Goal: Find specific page/section: Find specific page/section

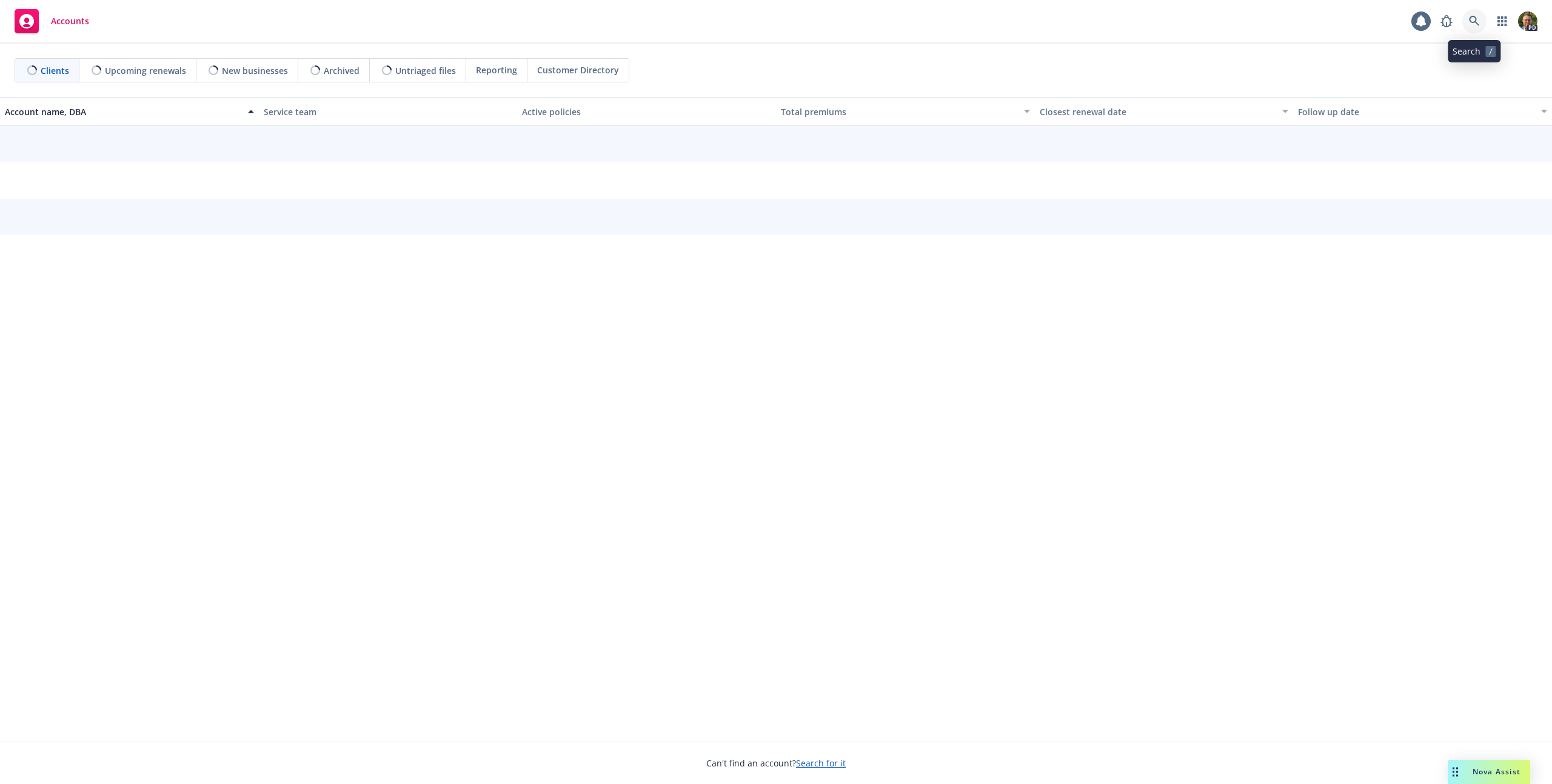
click at [1471, 26] on icon at bounding box center [1474, 21] width 11 height 11
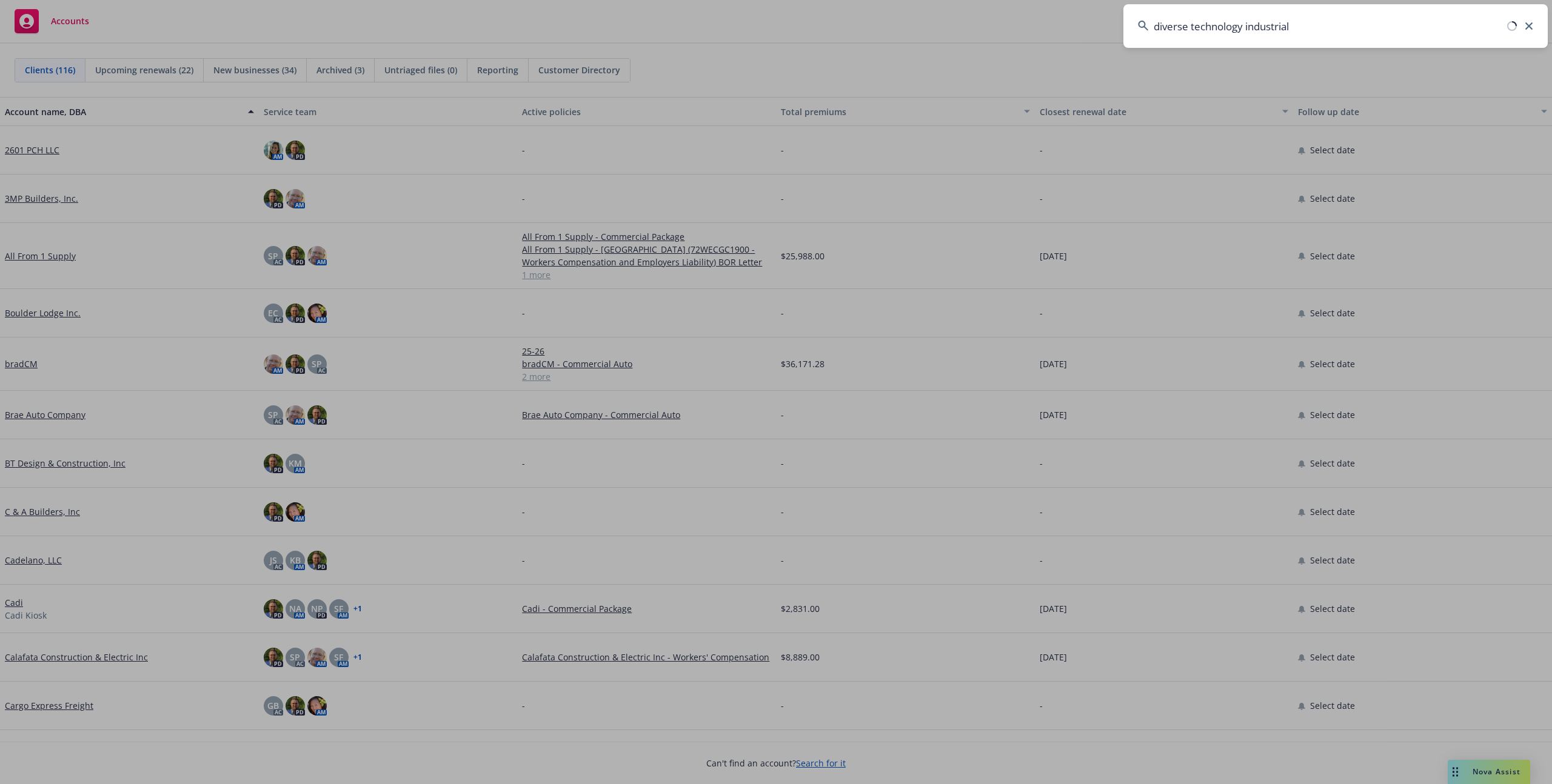
type input "diverse technology industrial"
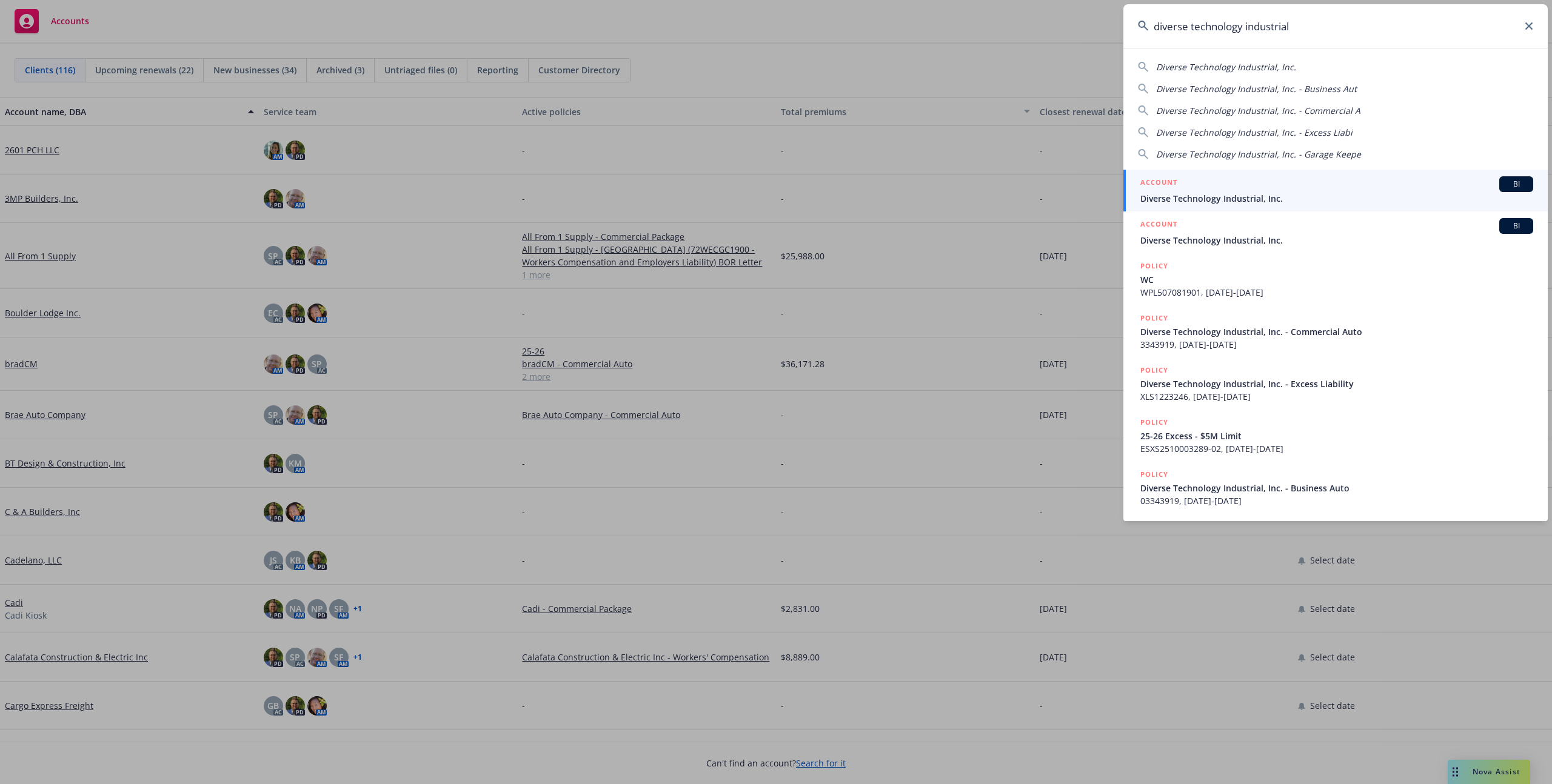
click at [1150, 185] on h5 "ACCOUNT" at bounding box center [1158, 183] width 37 height 14
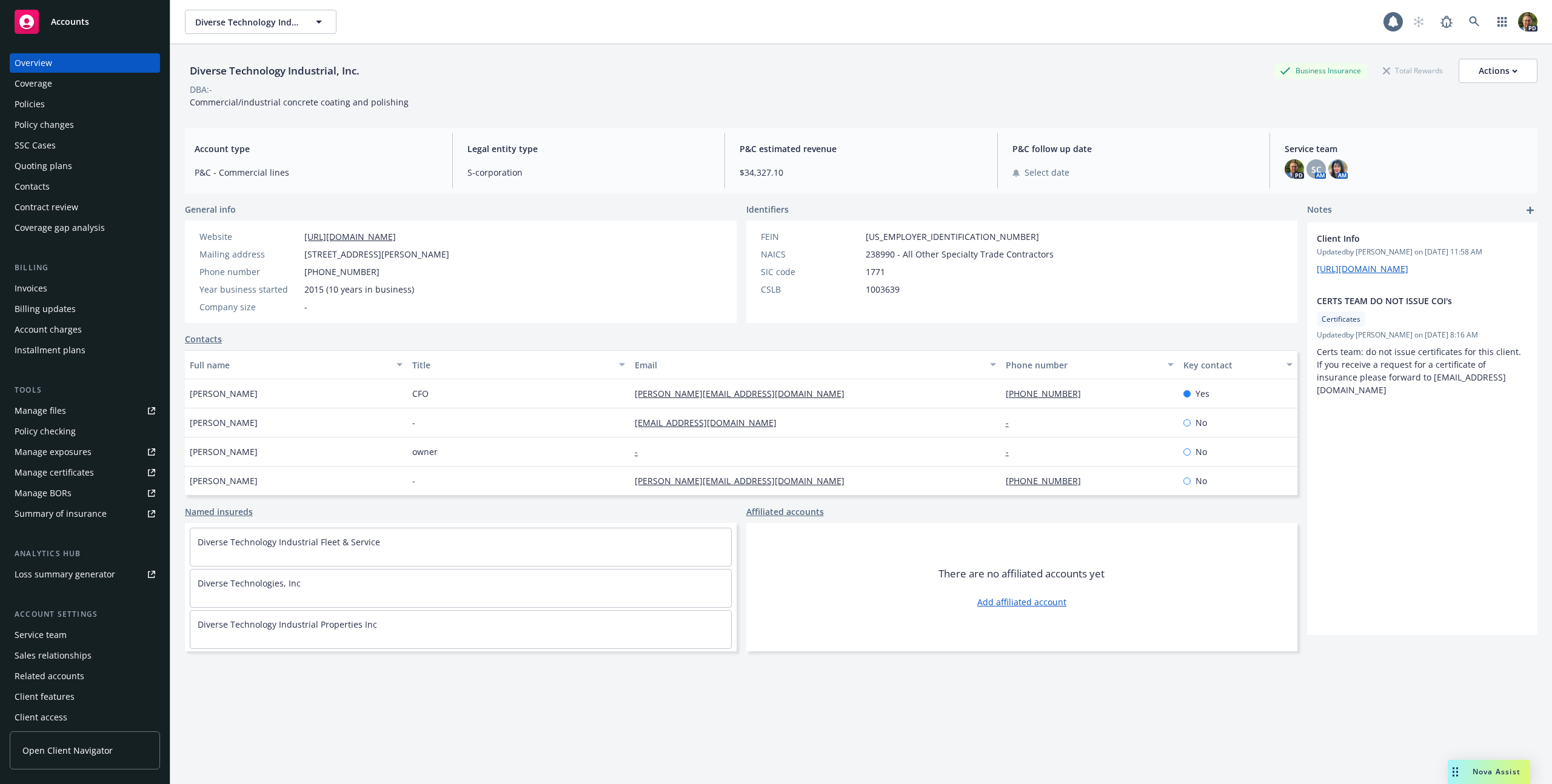
click at [36, 109] on div "Policies" at bounding box center [30, 104] width 30 height 19
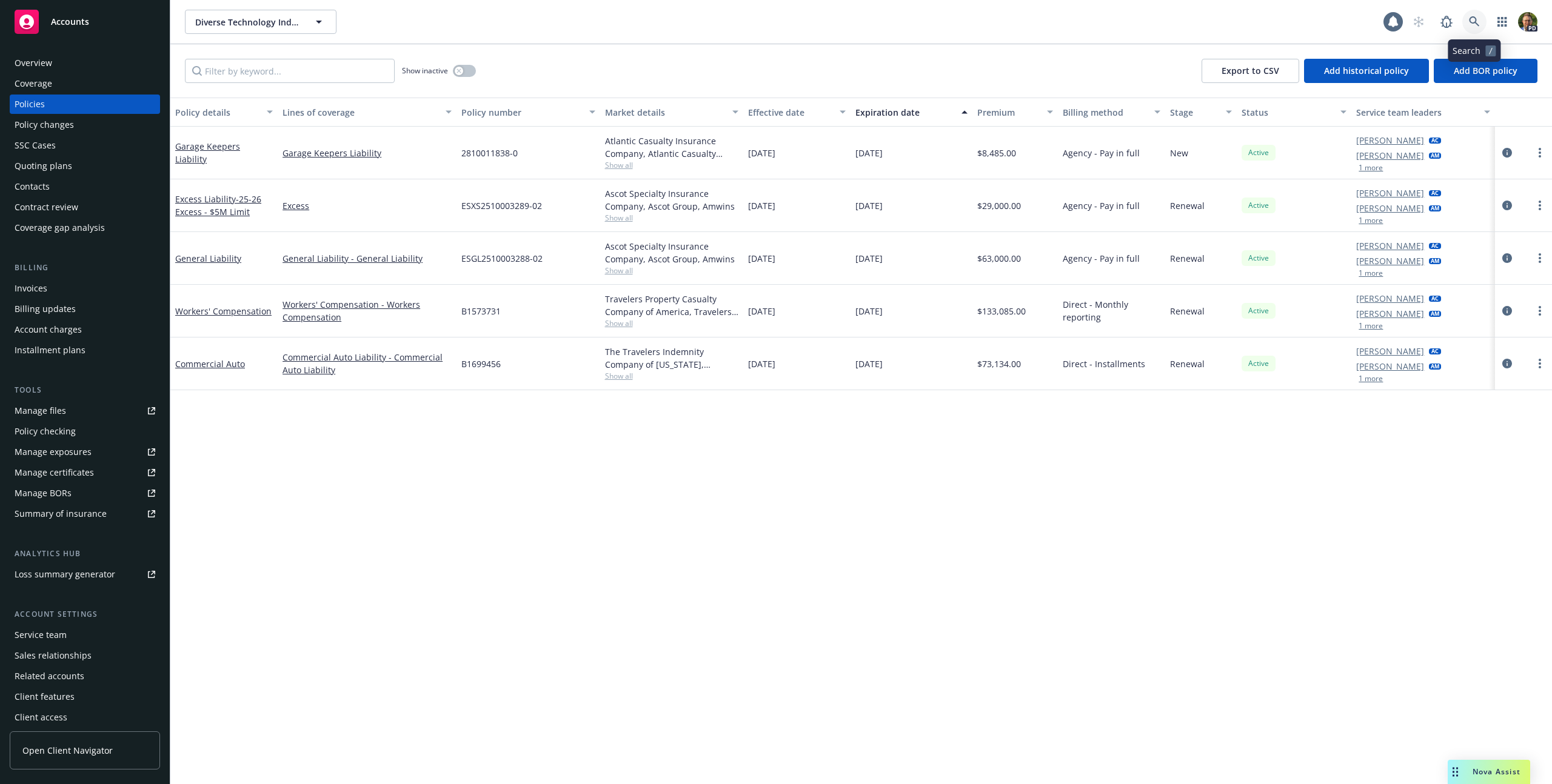
click at [1472, 17] on icon at bounding box center [1474, 21] width 10 height 10
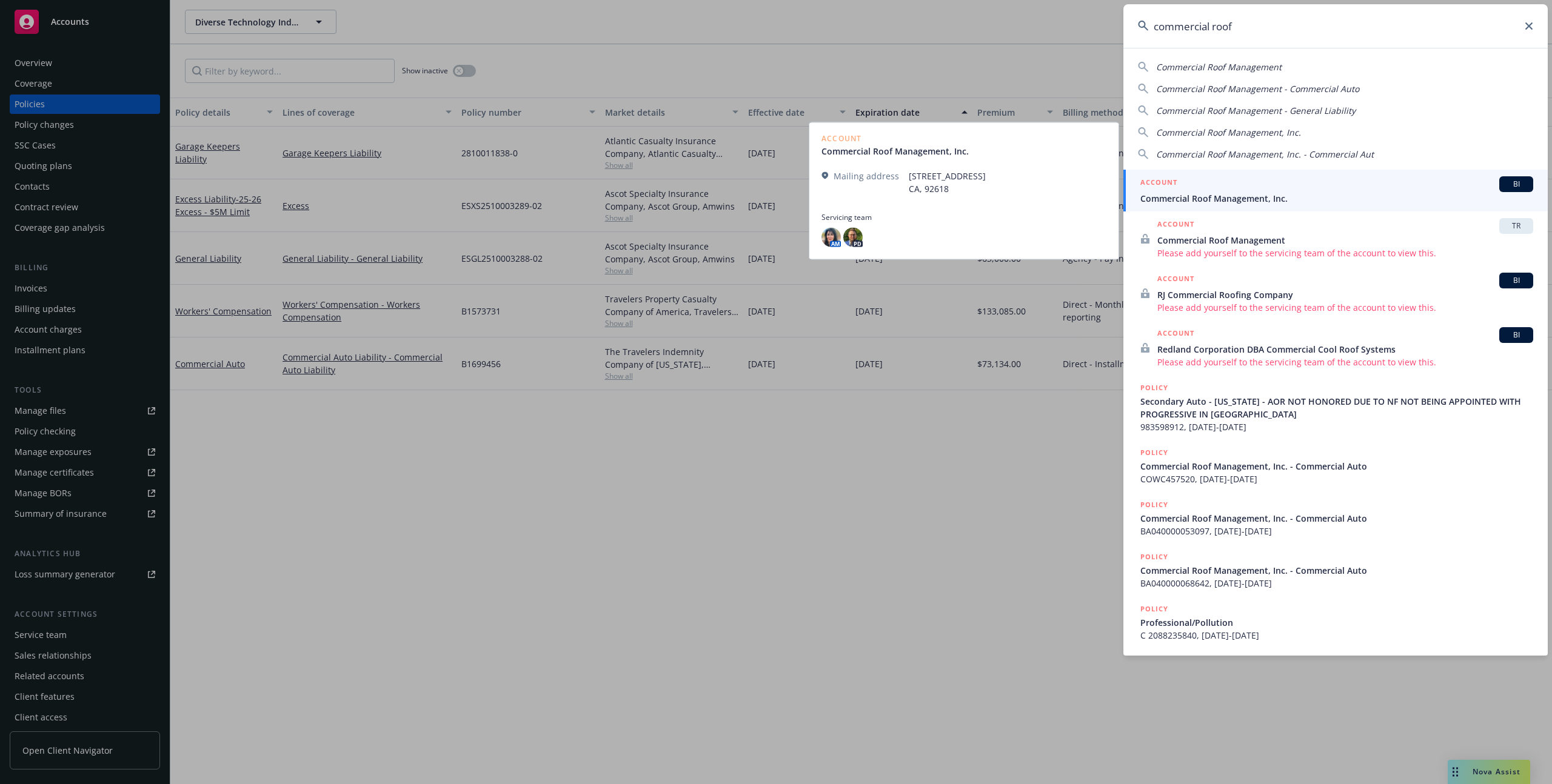
type input "commercial roof"
click at [1239, 198] on span "Commercial Roof Management, Inc." at bounding box center [1336, 199] width 393 height 13
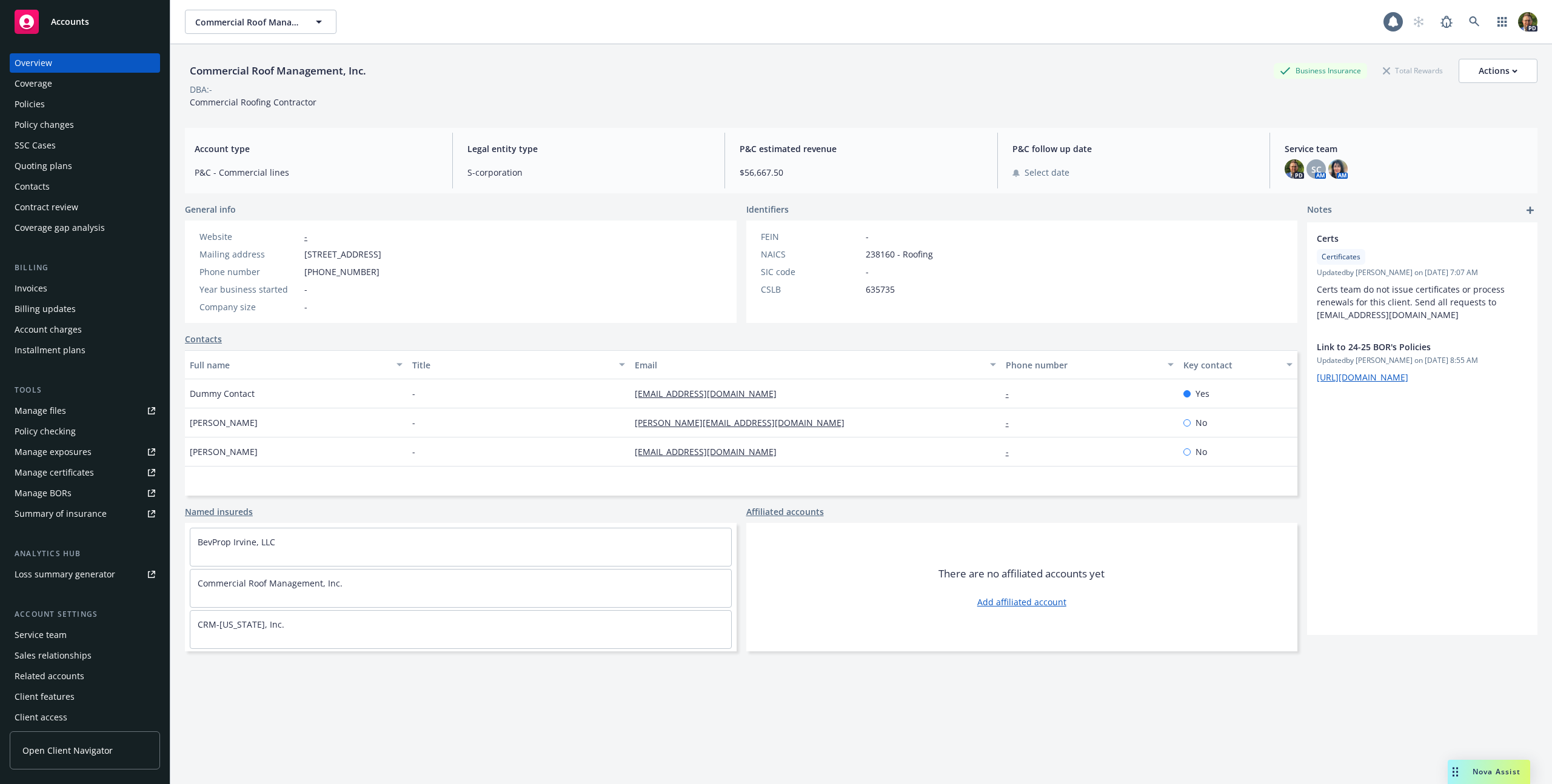
click at [70, 101] on div "Policies" at bounding box center [85, 104] width 141 height 19
